Goal: Transaction & Acquisition: Purchase product/service

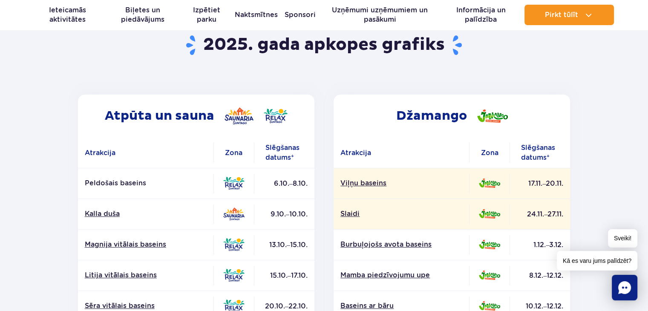
click at [600, 135] on section "Back to homepage 2025. gada apkopes grafiks Atpūta un sauna Atrakcija Zona Slēg…" at bounding box center [324, 312] width 648 height 610
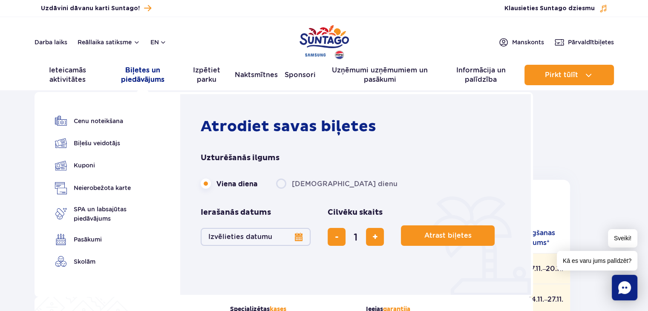
click at [138, 74] on font "Biļetes un piedāvājums" at bounding box center [142, 75] width 71 height 19
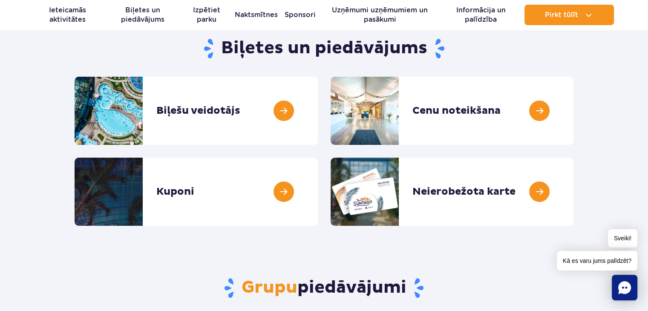
click at [595, 143] on section "Biļetes un piedāvājums Biļešu veidotājs Tickets creator Cenu noteikšana Pricing…" at bounding box center [324, 128] width 648 height 195
click at [318, 111] on link at bounding box center [318, 111] width 0 height 68
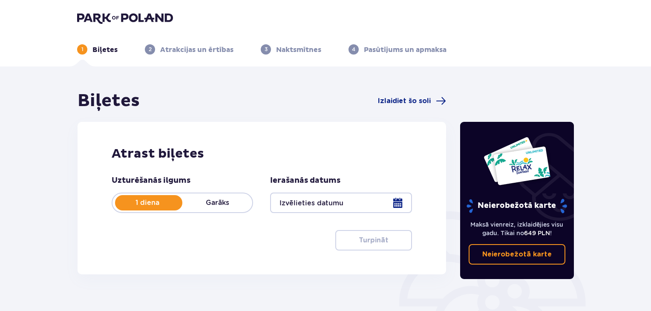
click at [402, 203] on div at bounding box center [340, 203] width 141 height 20
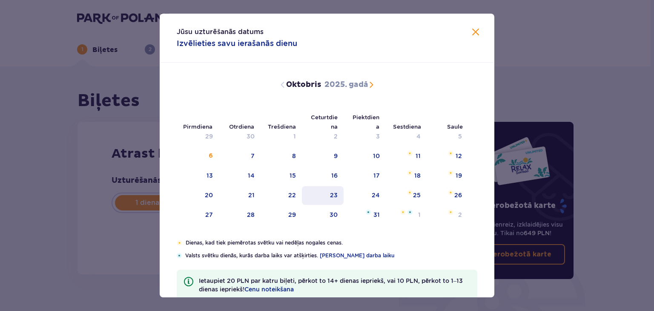
click at [332, 196] on font "23" at bounding box center [334, 195] width 8 height 7
type input "[DATE]"
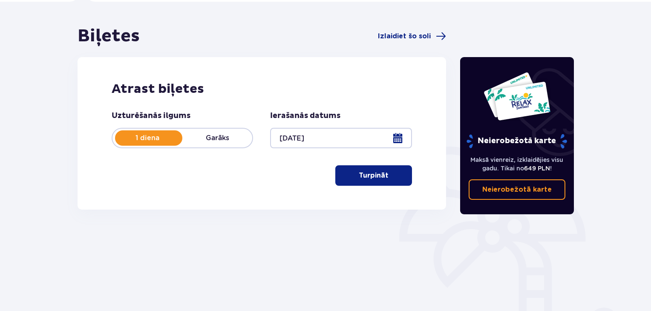
scroll to position [85, 0]
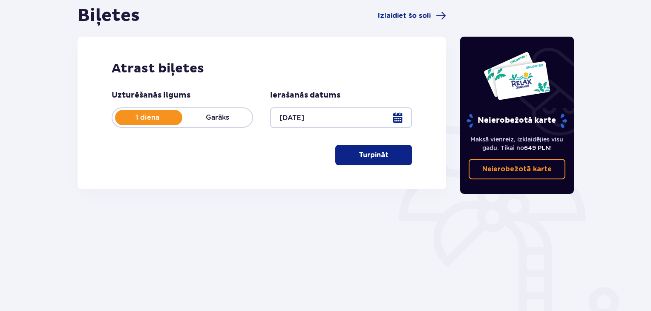
click at [371, 156] on font "Turpināt" at bounding box center [374, 155] width 30 height 7
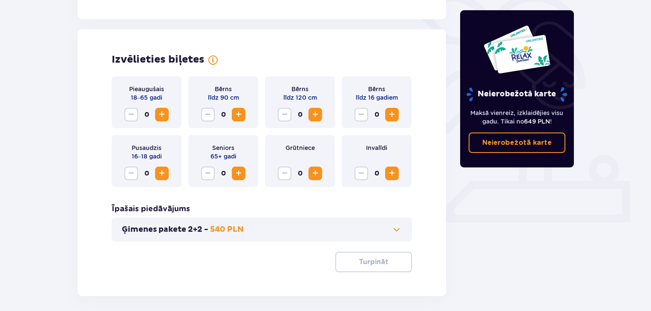
scroll to position [237, 0]
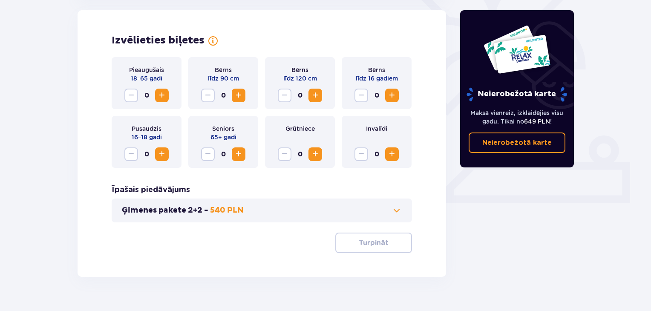
click at [160, 94] on span "Palielināt" at bounding box center [162, 95] width 10 height 10
click at [370, 242] on font "Turpināt" at bounding box center [374, 242] width 30 height 7
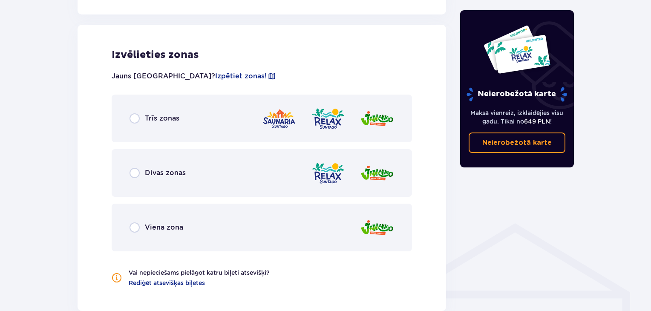
scroll to position [473, 0]
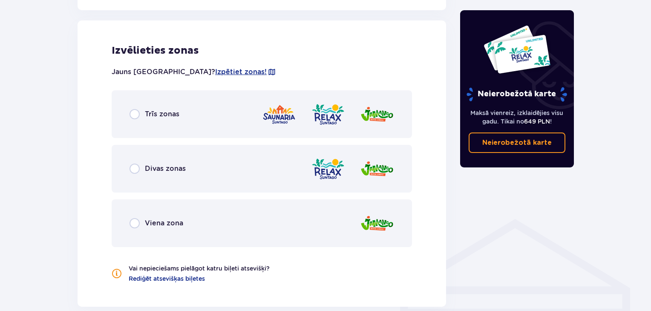
click at [135, 116] on input "radio" at bounding box center [135, 114] width 10 height 10
radio input "true"
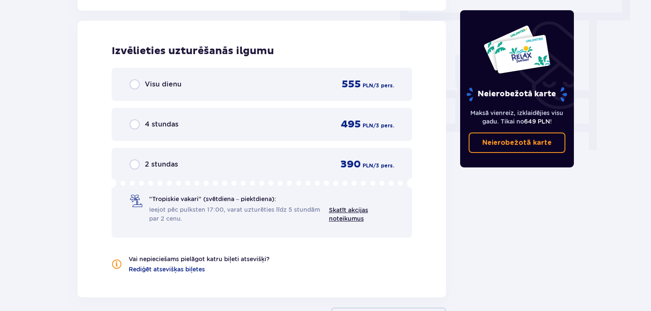
scroll to position [770, 0]
click at [134, 124] on input "radio" at bounding box center [135, 124] width 10 height 10
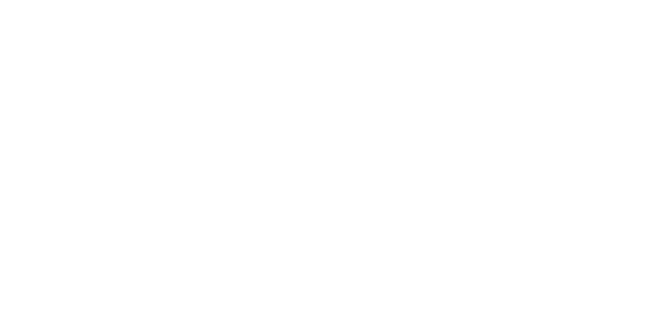
scroll to position [0, 0]
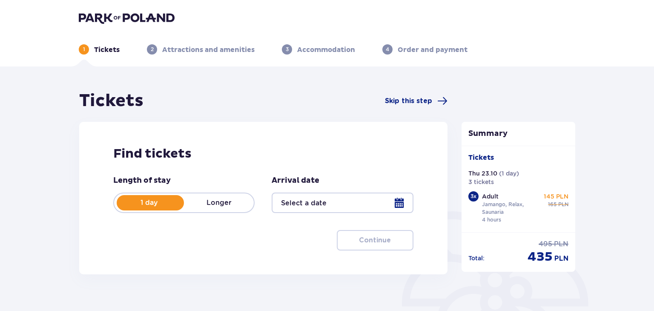
type input "23.10.25"
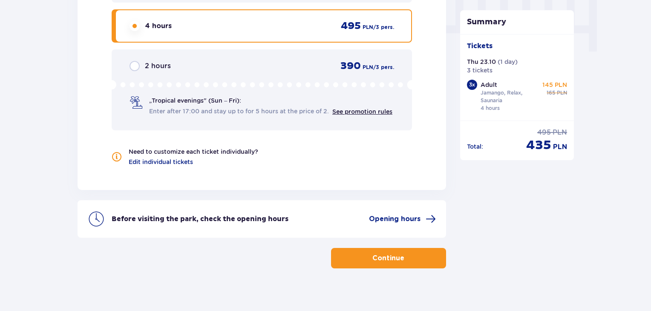
scroll to position [875, 0]
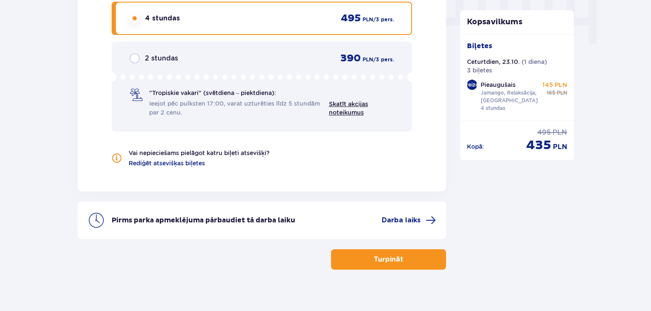
click at [375, 259] on font "Turpināt" at bounding box center [389, 259] width 30 height 7
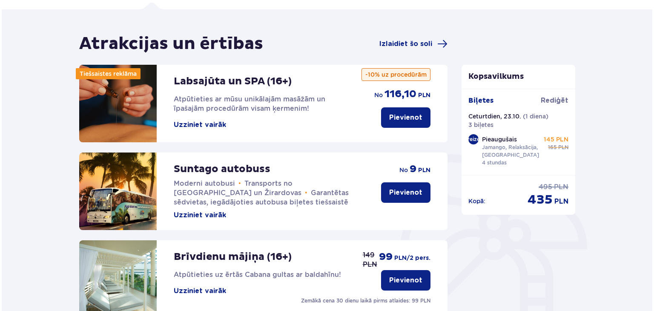
scroll to position [43, 0]
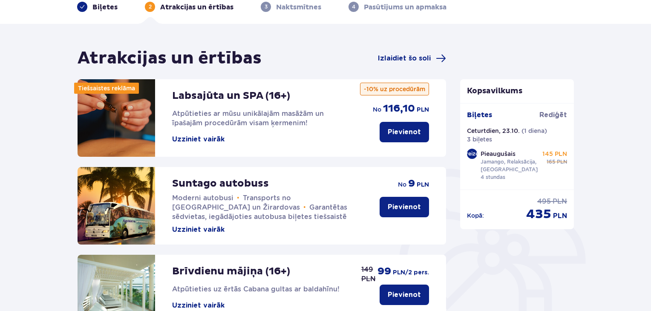
click at [199, 138] on font "Uzziniet vairāk" at bounding box center [198, 139] width 52 height 7
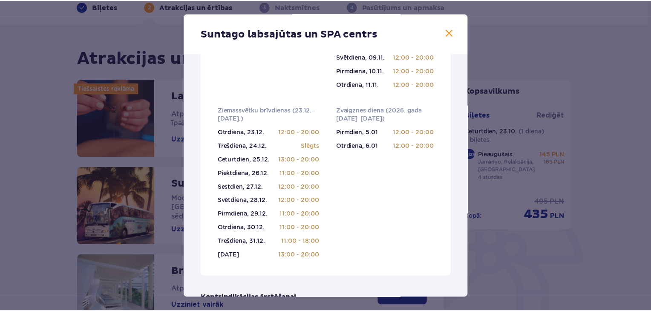
scroll to position [341, 0]
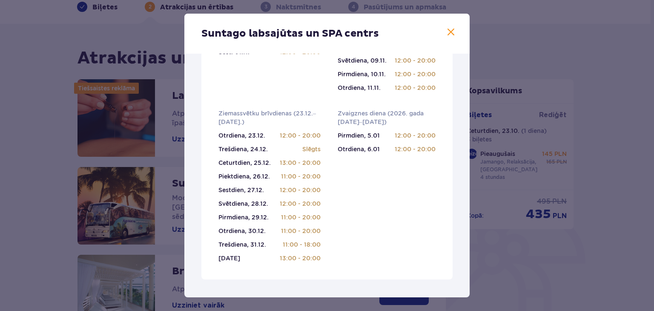
click at [447, 32] on span at bounding box center [451, 32] width 10 height 10
